Goal: Find specific page/section: Find specific page/section

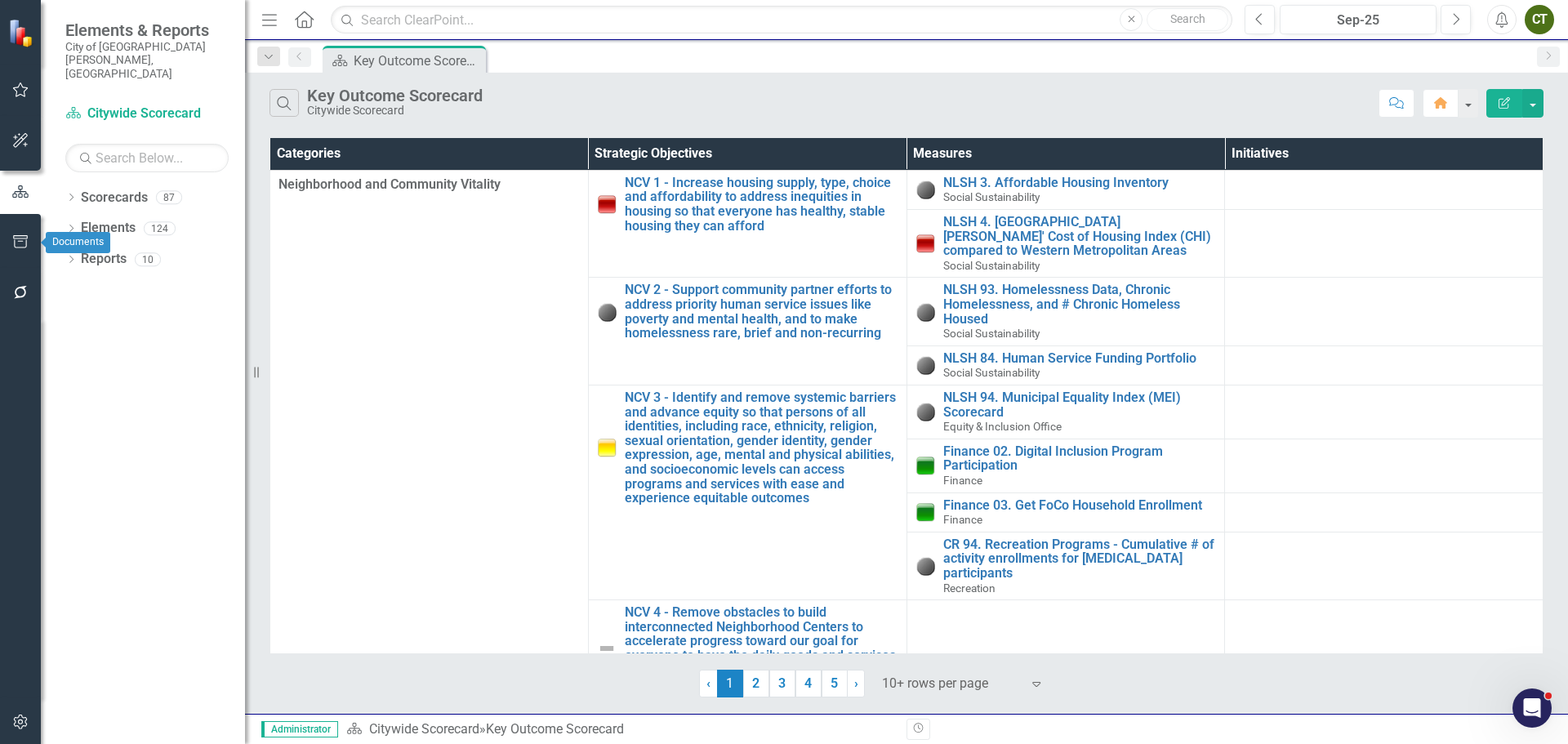
click at [22, 247] on icon "button" at bounding box center [21, 242] width 17 height 13
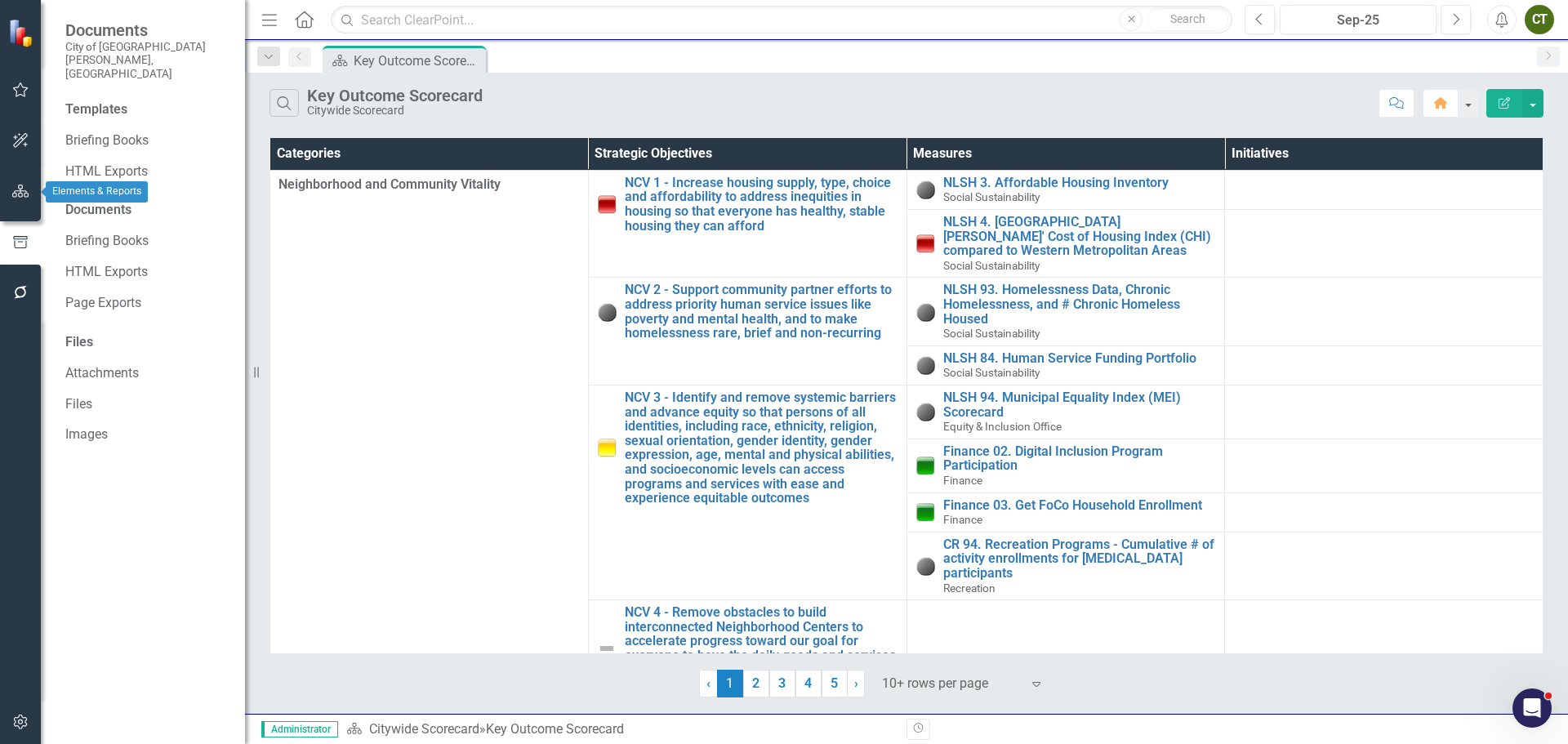
click at [29, 197] on icon "button" at bounding box center [21, 191] width 17 height 13
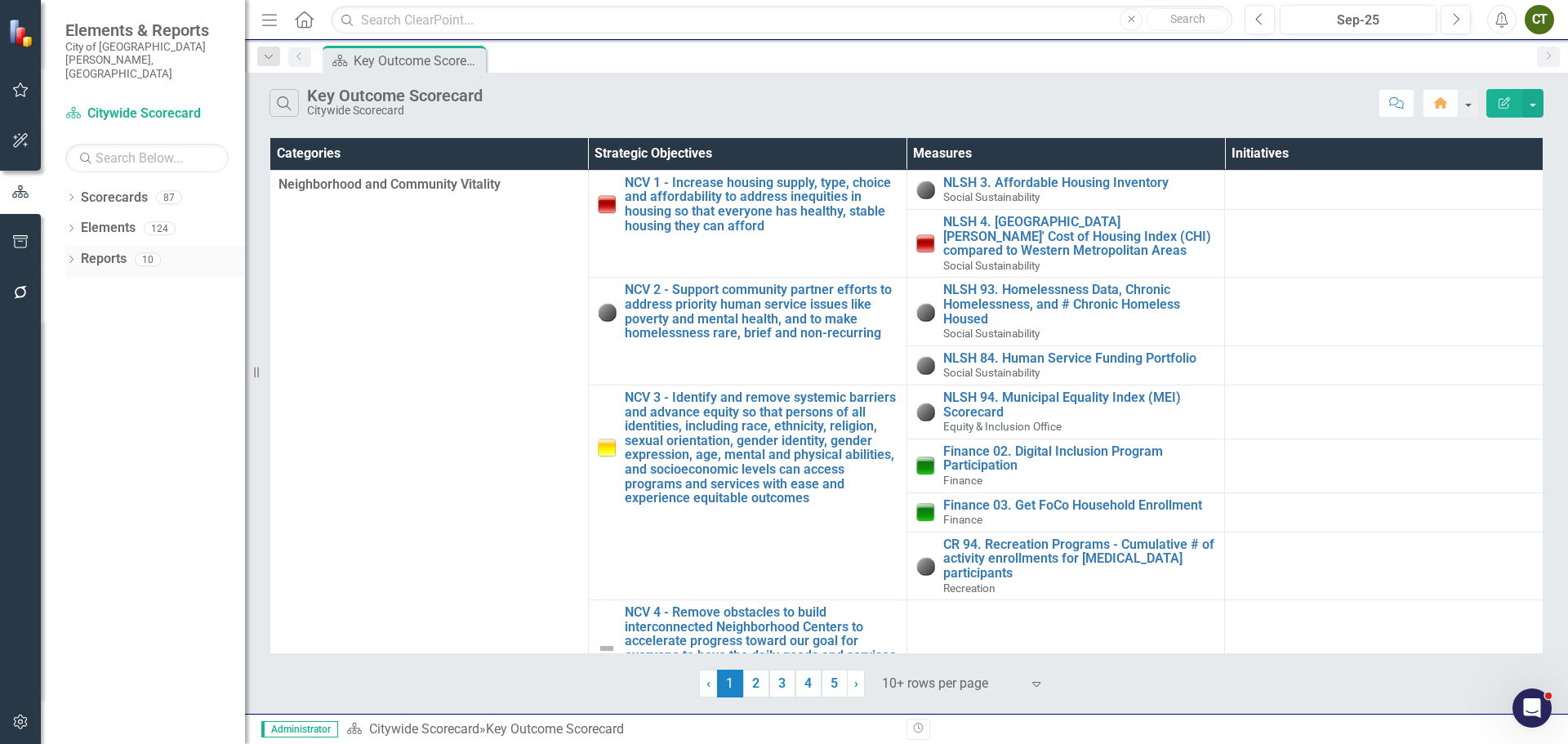
click at [108, 250] on link "Reports" at bounding box center [103, 259] width 46 height 19
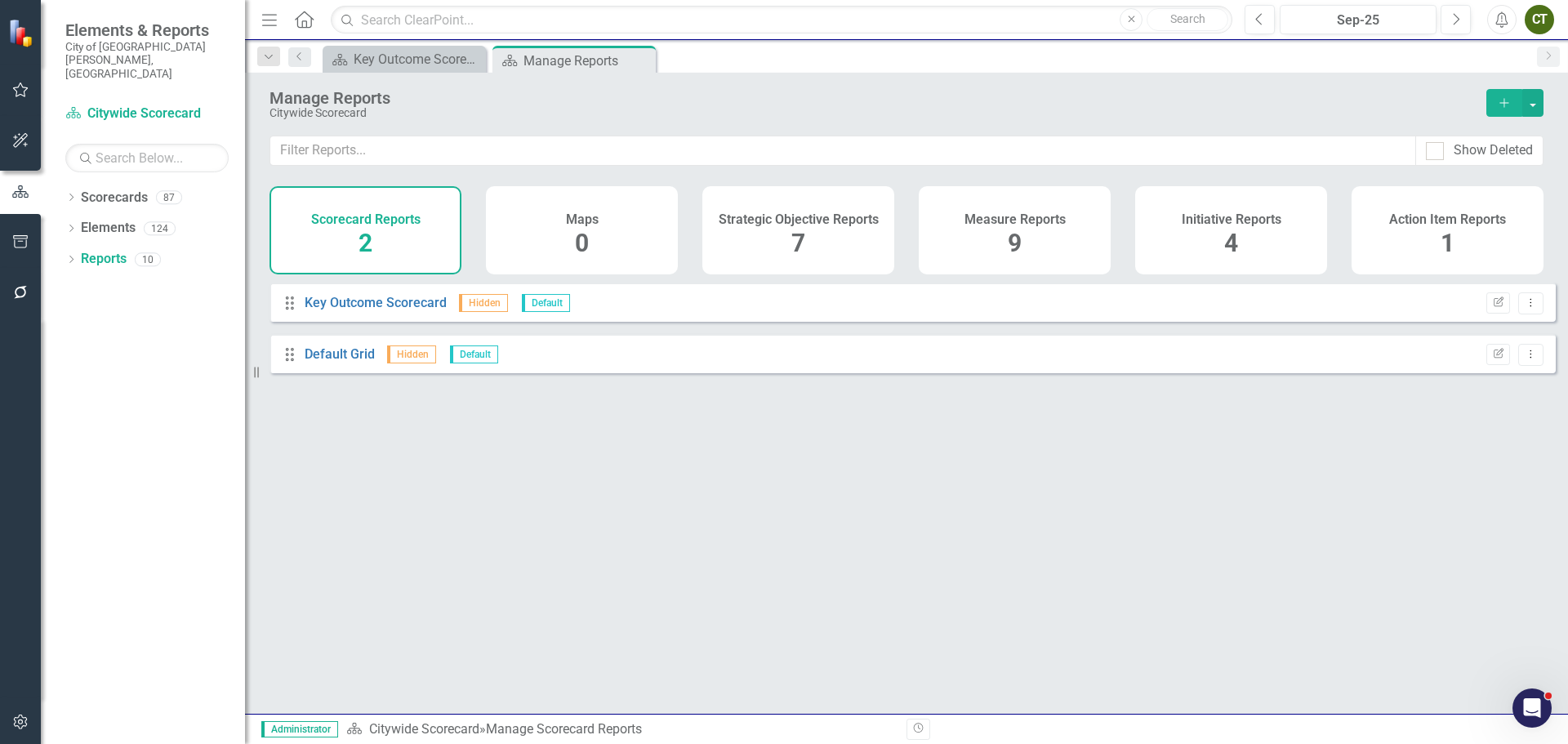
click at [817, 253] on div "Strategic Objective Reports 7" at bounding box center [798, 230] width 192 height 88
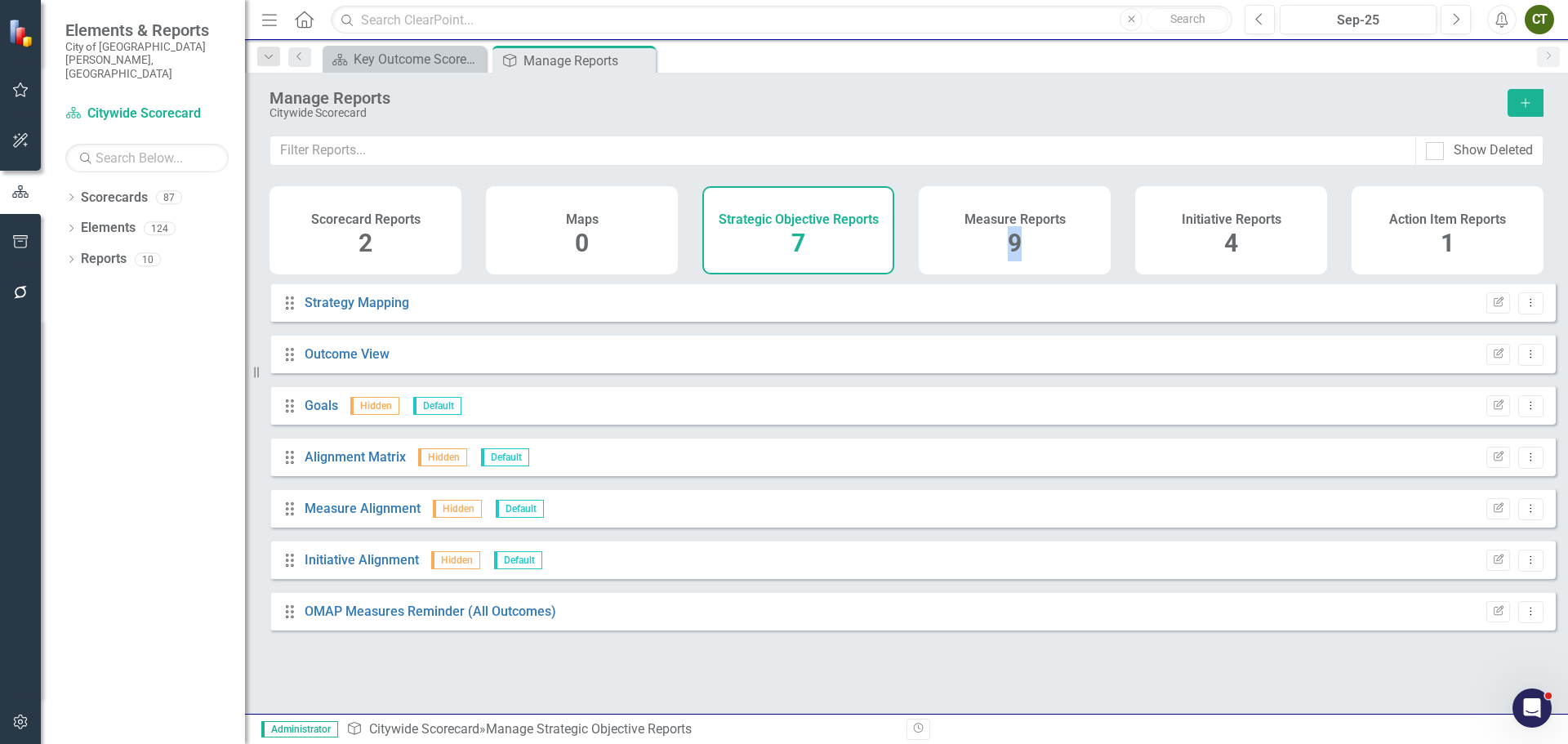
click at [1015, 242] on span "9" at bounding box center [1014, 243] width 13 height 29
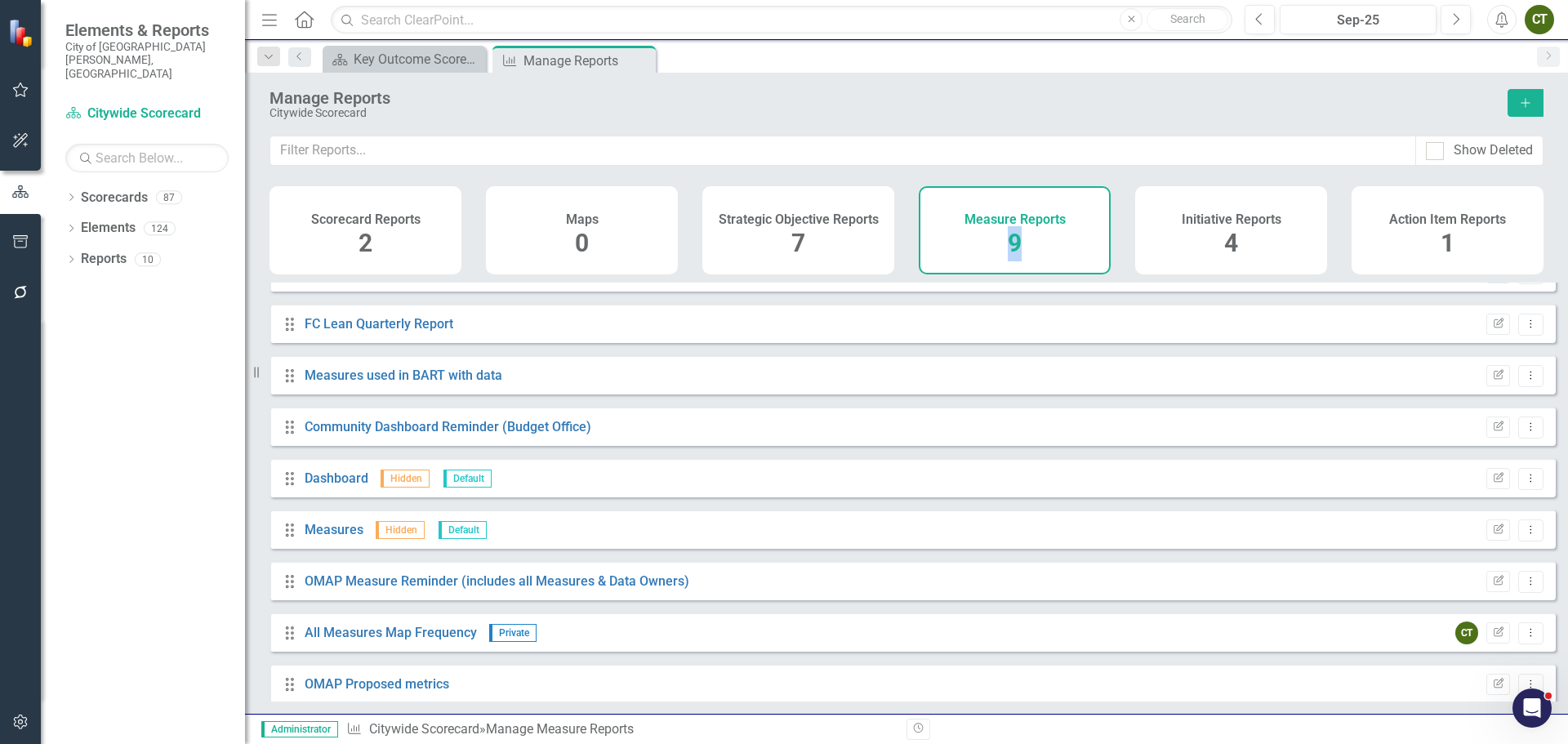
scroll to position [44, 0]
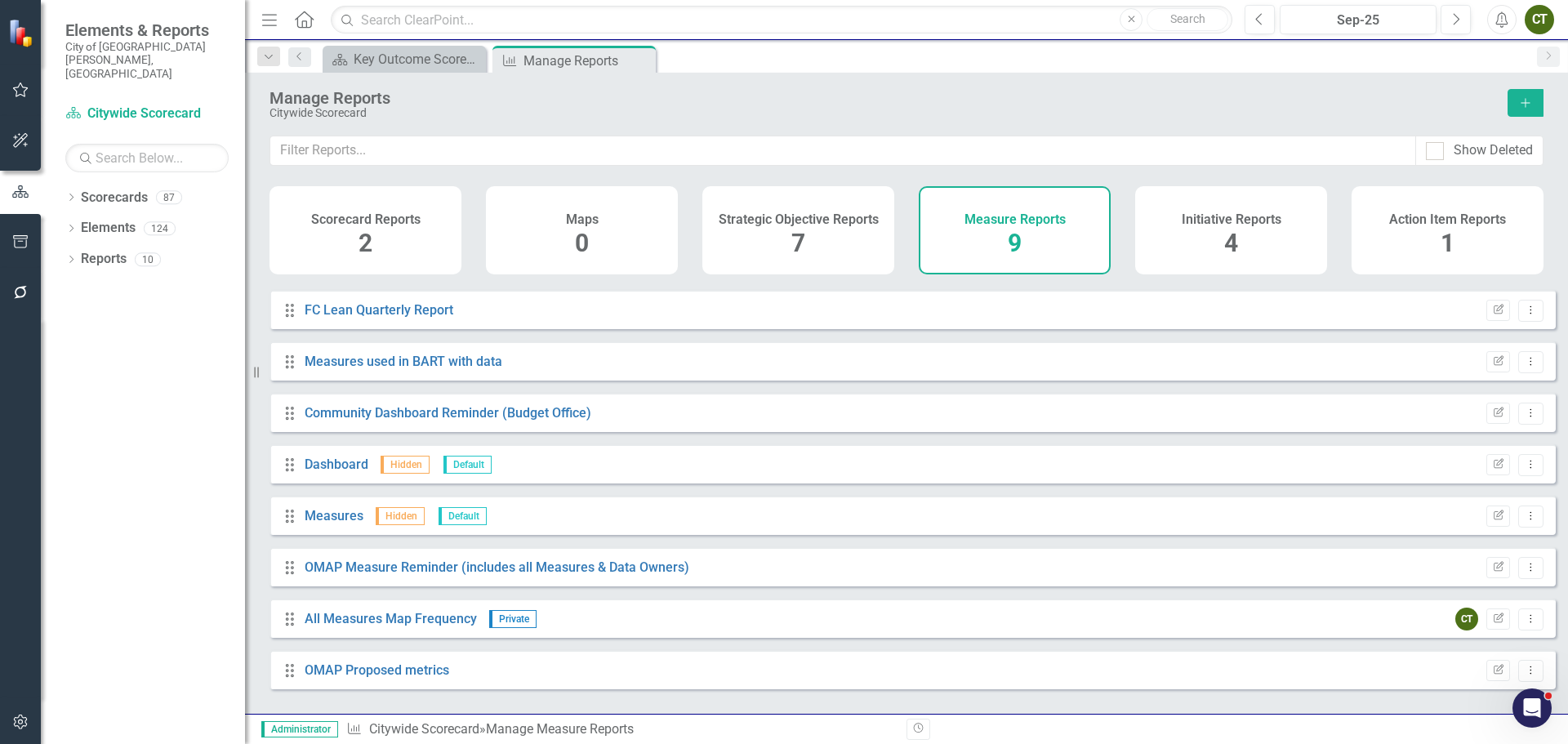
click at [1031, 299] on div "Drag Alignment Matrix Hidden Default Edit Report Dropdown Menu Drag FC Lean Qua…" at bounding box center [913, 463] width 1287 height 451
click at [804, 248] on span "7" at bounding box center [797, 243] width 13 height 29
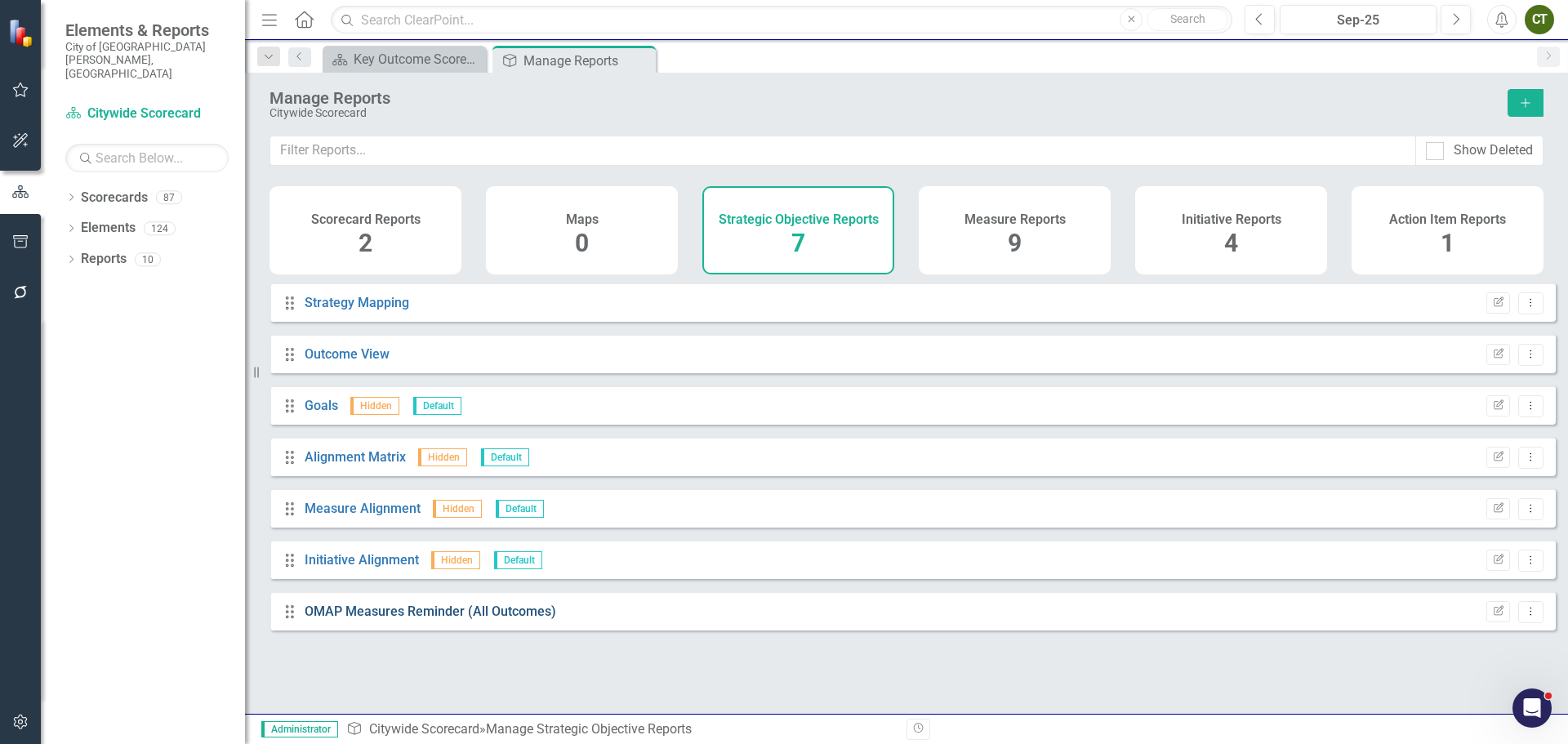
click at [446, 619] on link "OMAP Measures Reminder (All Outcomes)" at bounding box center [430, 611] width 252 height 15
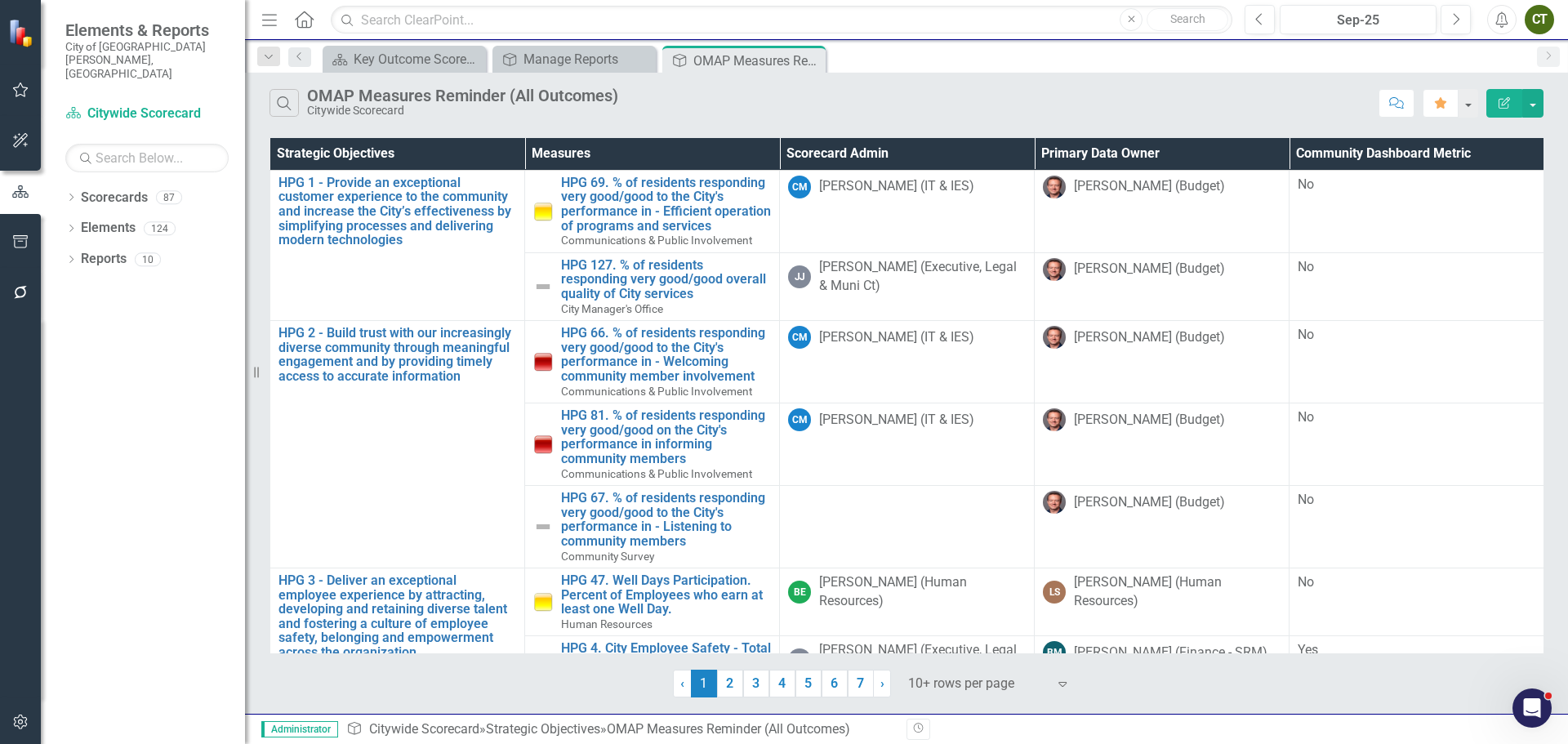
click at [0, 0] on icon "Close" at bounding box center [0, 0] width 0 height 0
